Goal: Task Accomplishment & Management: Manage account settings

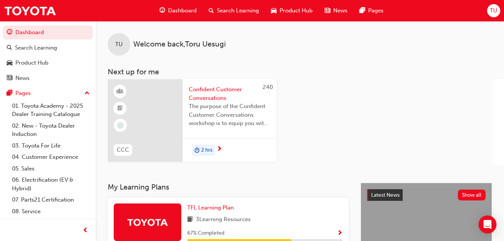
click at [495, 12] on span "TU" at bounding box center [494, 10] width 8 height 9
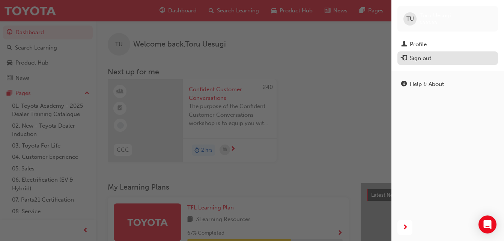
click at [433, 59] on div "Sign out" at bounding box center [447, 58] width 93 height 9
